Goal: Check status

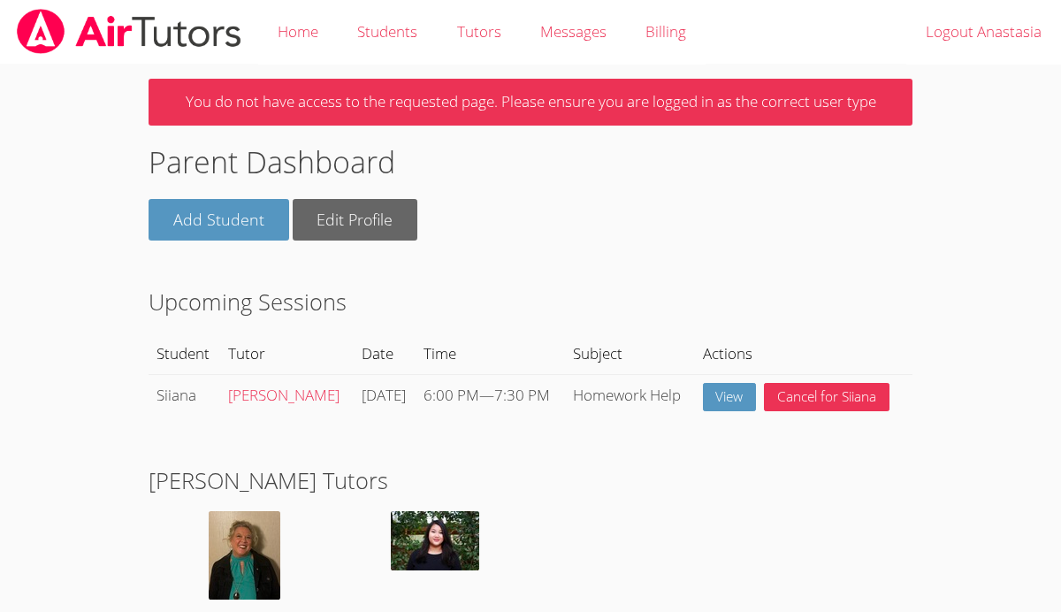
scroll to position [1095, 0]
